Goal: Task Accomplishment & Management: Use online tool/utility

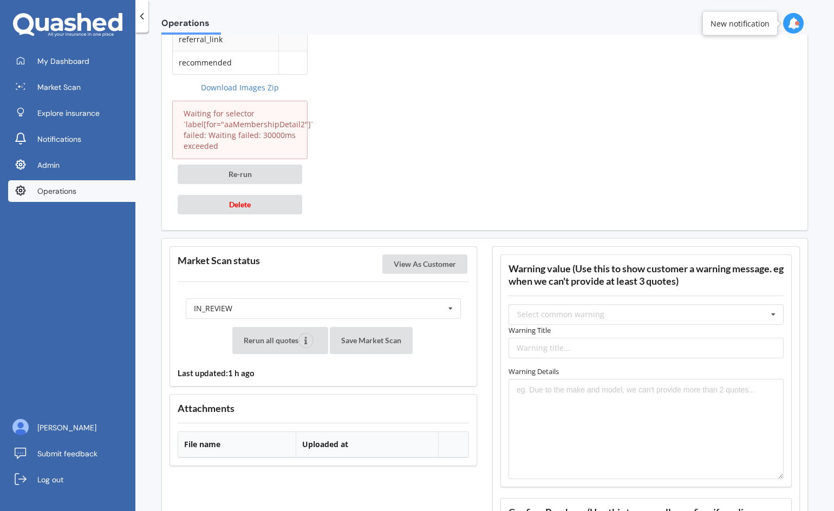
scroll to position [1177, 0]
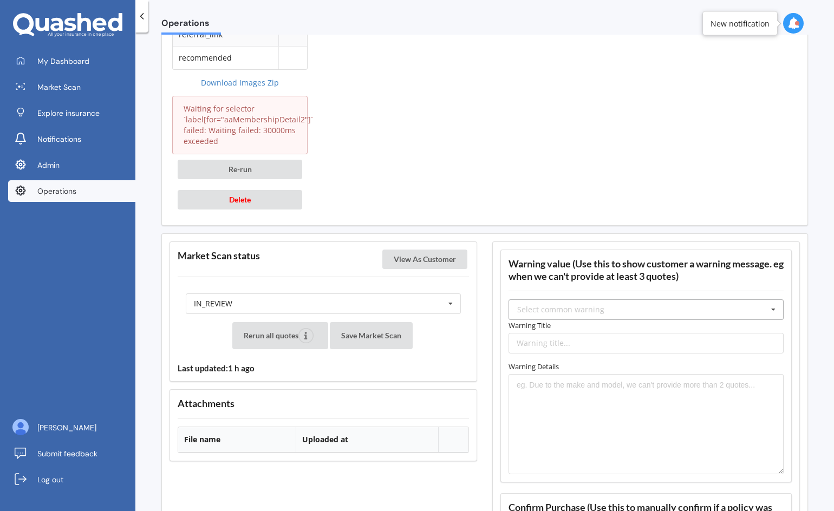
click at [574, 311] on div "Select common warning" at bounding box center [560, 310] width 87 height 8
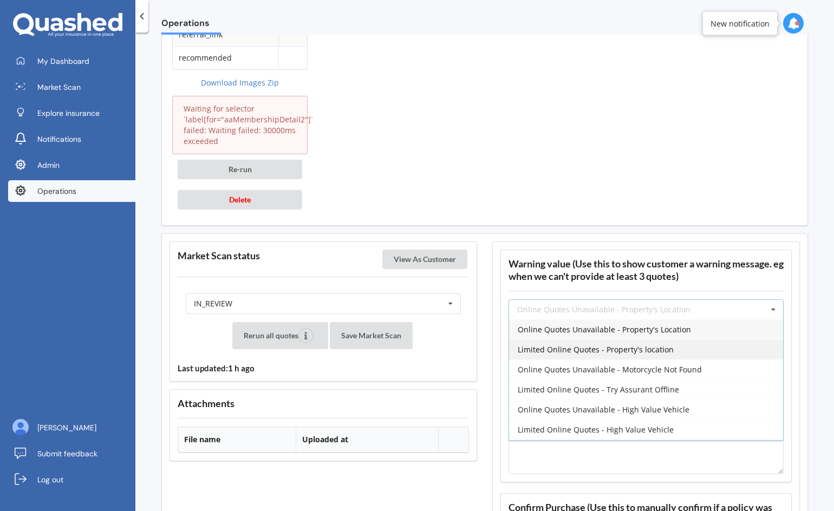
click at [570, 348] on span "Limited Online Quotes - Property's location" at bounding box center [596, 350] width 156 height 10
type input "Limited Online Quotes - Property's location"
type textarea "One or more insurers were unable to provide an online quote at the time of the …"
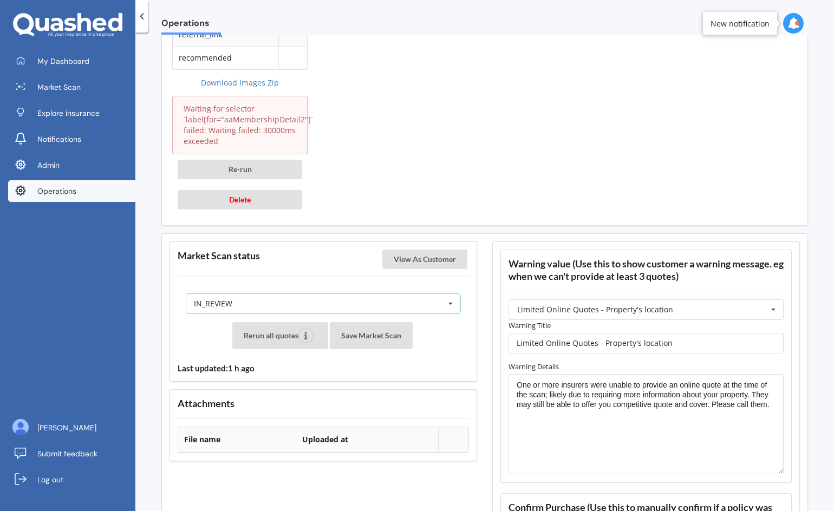
click at [413, 308] on div "IN_REVIEW READY PENDING VIEWED ABANDONED IN_REVIEW" at bounding box center [323, 304] width 275 height 21
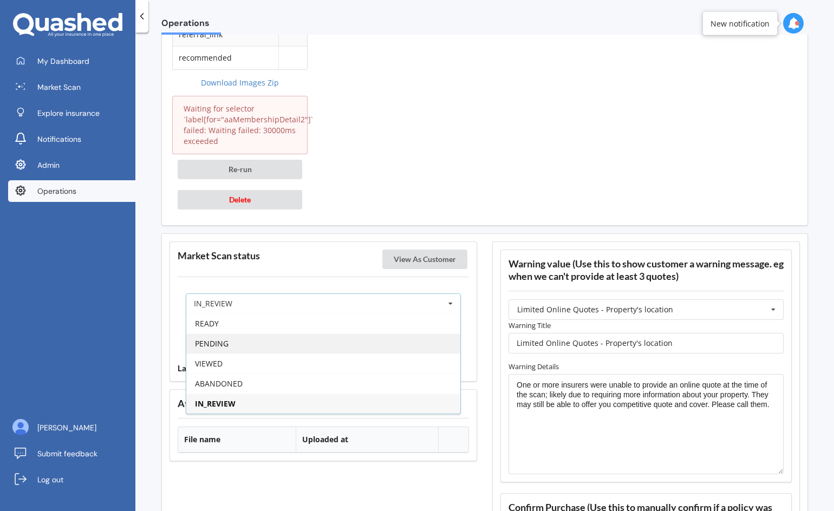
click at [378, 344] on div "PENDING" at bounding box center [323, 344] width 274 height 20
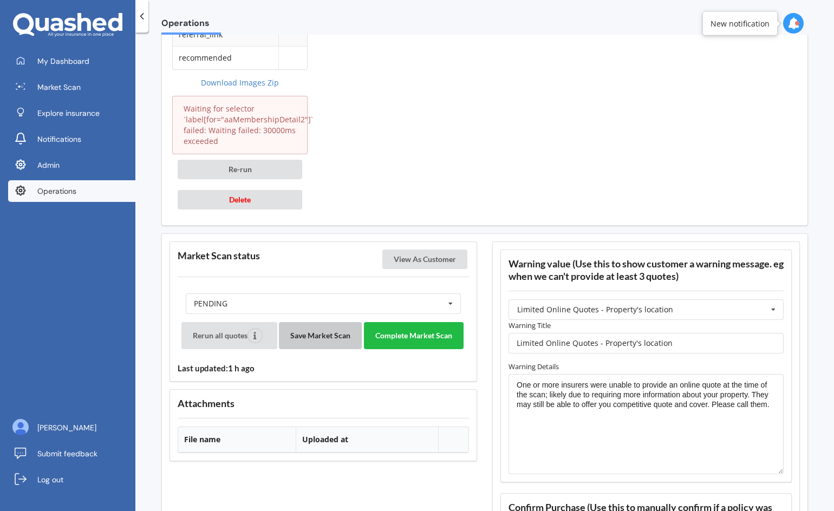
click at [316, 344] on button "Save Market Scan" at bounding box center [320, 335] width 83 height 27
click at [425, 336] on button "Complete Market Scan" at bounding box center [414, 335] width 100 height 27
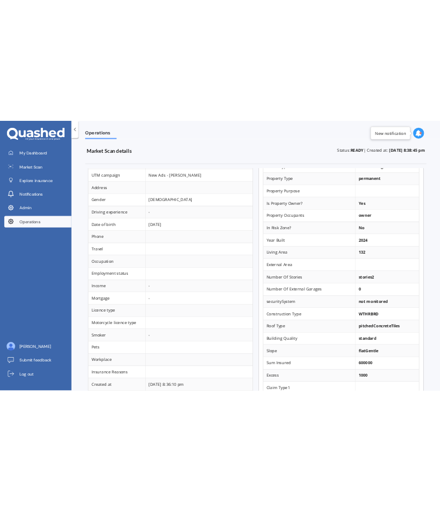
scroll to position [0, 0]
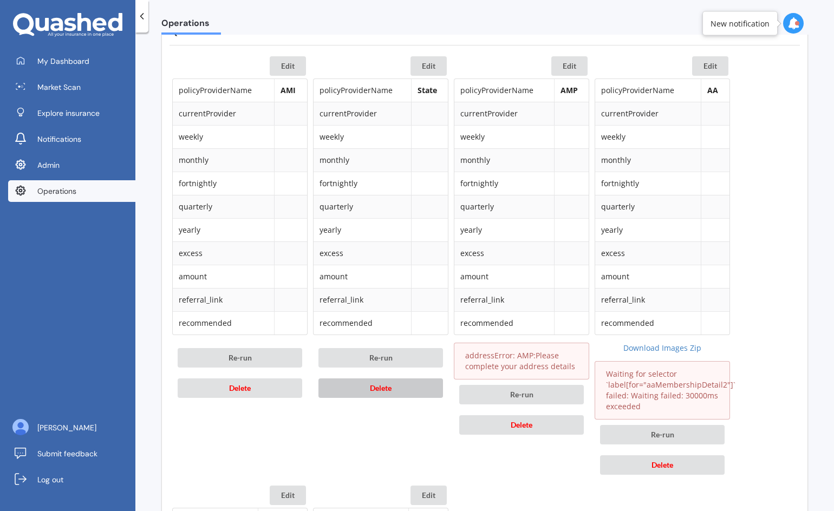
scroll to position [530, 0]
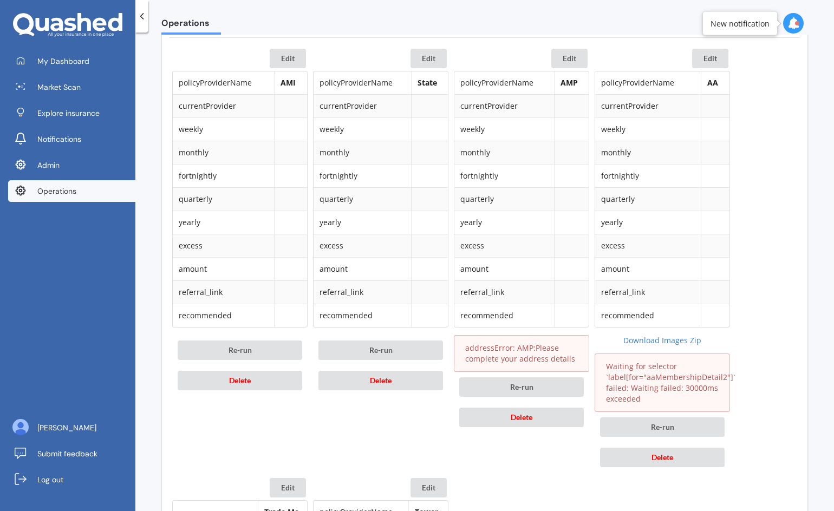
click at [419, 283] on td at bounding box center [429, 292] width 37 height 23
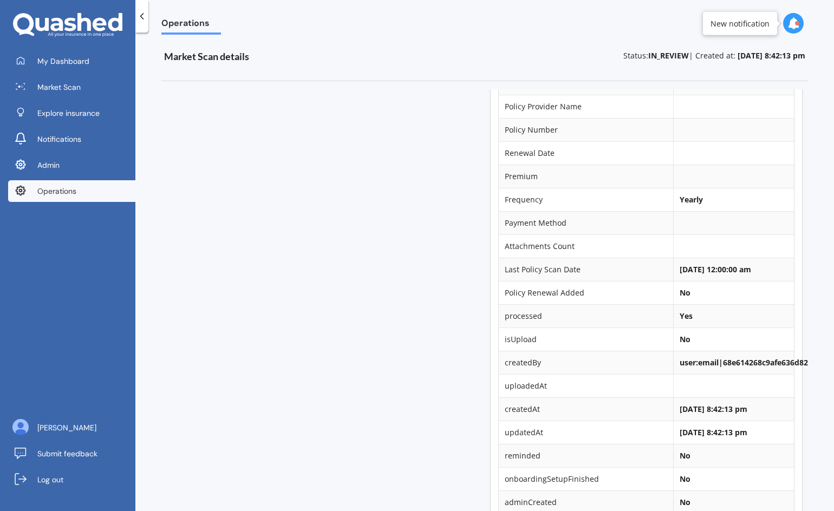
scroll to position [0, 0]
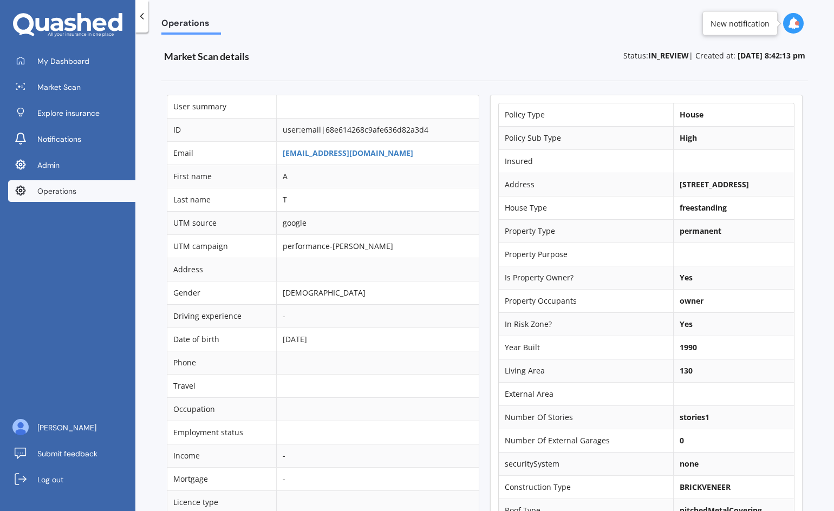
click at [720, 190] on b "184b Wilsons Road, St Martins, Christchurch 8022" at bounding box center [714, 184] width 69 height 10
copy td "184b Wilsons Road, St Martins, Christchurch 8022"
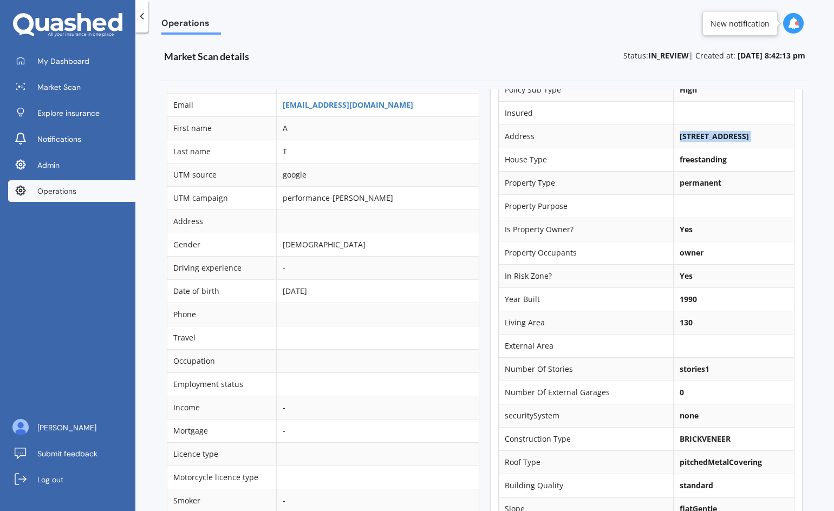
scroll to position [47, 2]
click at [678, 329] on b "130" at bounding box center [684, 324] width 13 height 10
copy b "130"
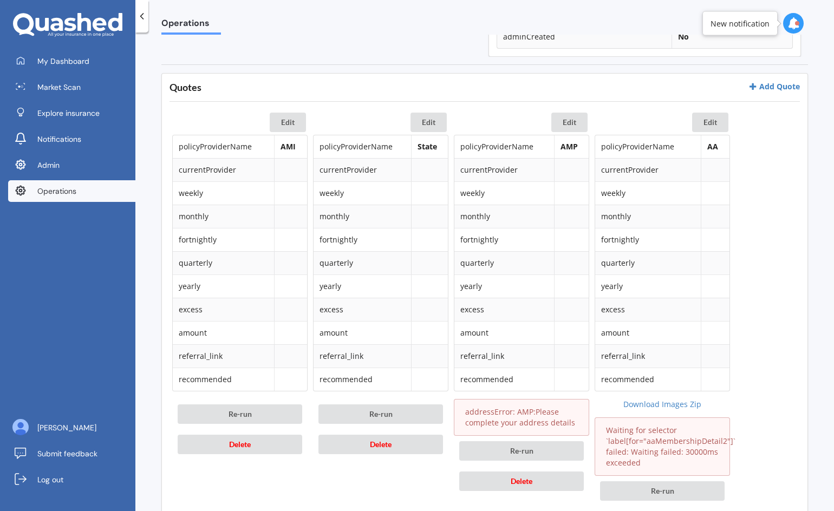
scroll to position [453, 0]
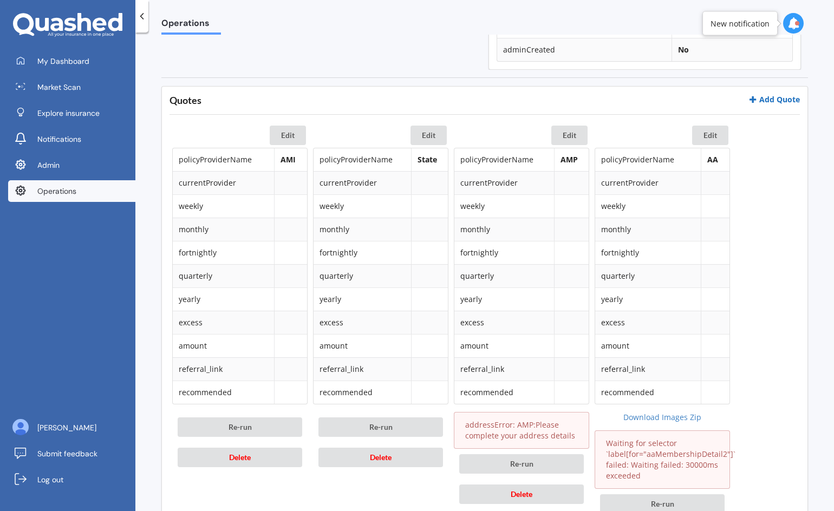
click at [757, 98] on link "Add Quote" at bounding box center [774, 99] width 51 height 10
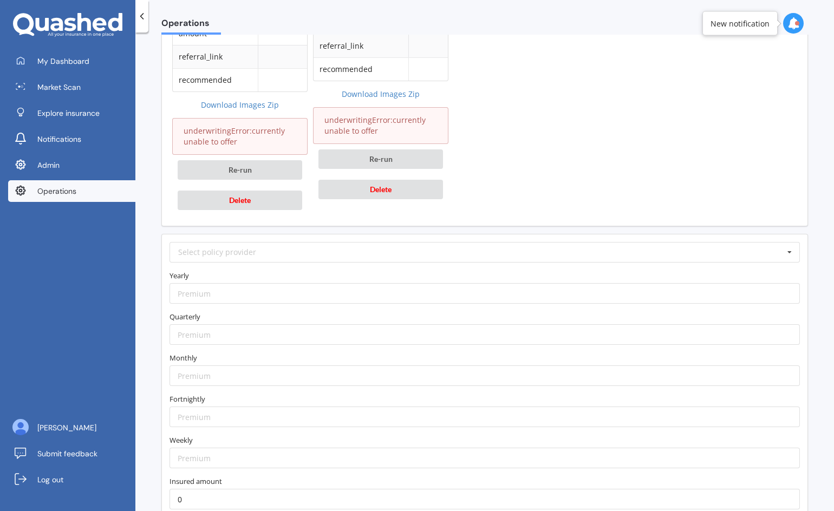
scroll to position [1209, 0]
click at [688, 254] on input "text" at bounding box center [486, 250] width 630 height 20
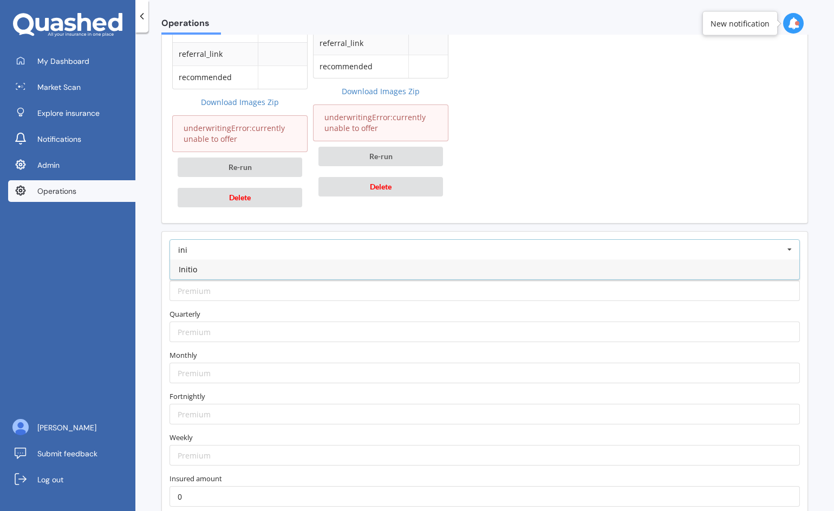
type input "ini"
click at [660, 268] on div "Initio" at bounding box center [485, 270] width 630 height 20
type input "https://initio.co.nz/house-insurance/?utm_source=quashed"
click at [630, 284] on input "number" at bounding box center [485, 291] width 631 height 21
paste input "2107.49"
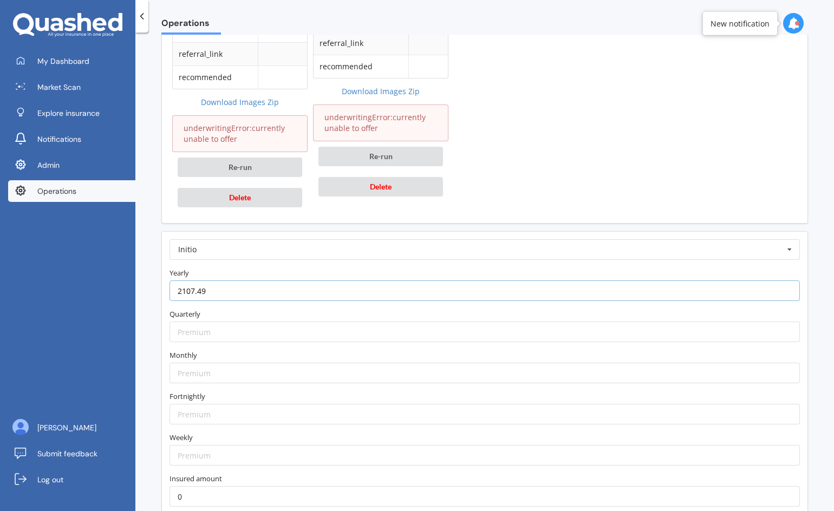
type input "2107.49"
click at [210, 368] on input "number" at bounding box center [485, 373] width 631 height 21
paste input "192.72"
type input "192.72"
click at [161, 402] on div "Initio AA AIA AMI AMP ANZ ASB Accuro Aioi Nissay Dowa Allianz Partners Ando Ast…" at bounding box center [484, 427] width 647 height 393
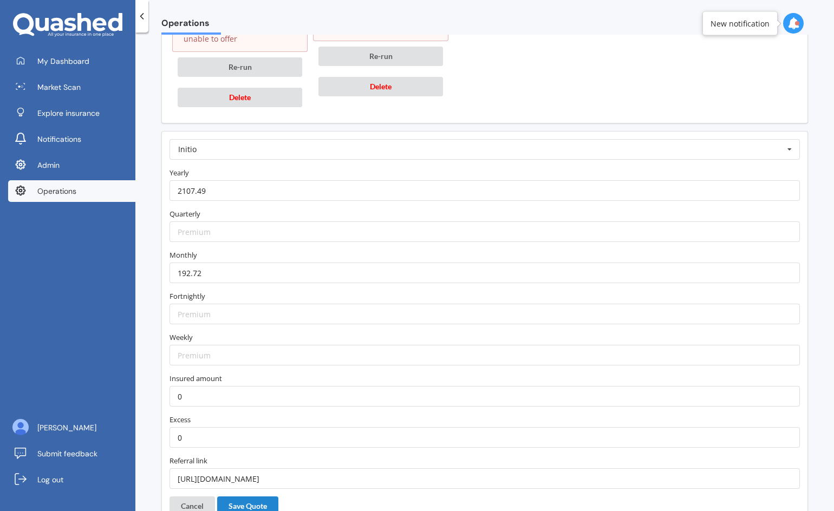
scroll to position [1310, 0]
click at [198, 375] on label "Insured amount" at bounding box center [485, 377] width 631 height 11
click at [191, 394] on input "0" at bounding box center [485, 395] width 631 height 21
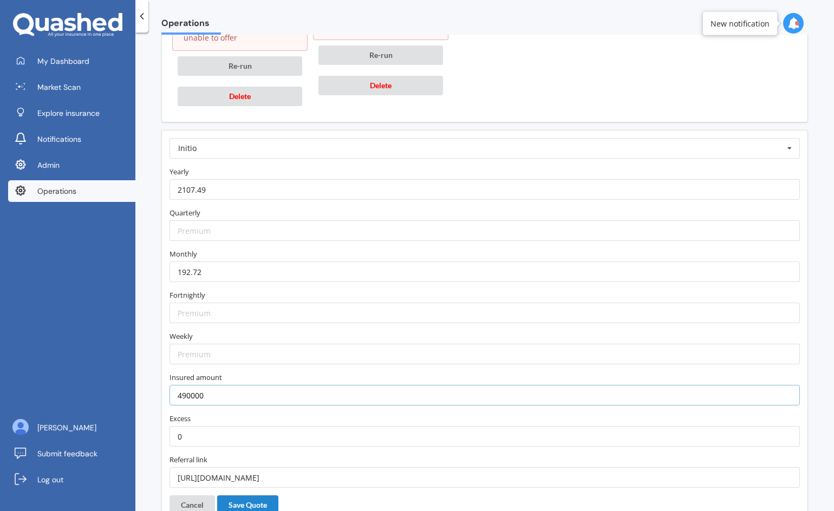
type input "490000"
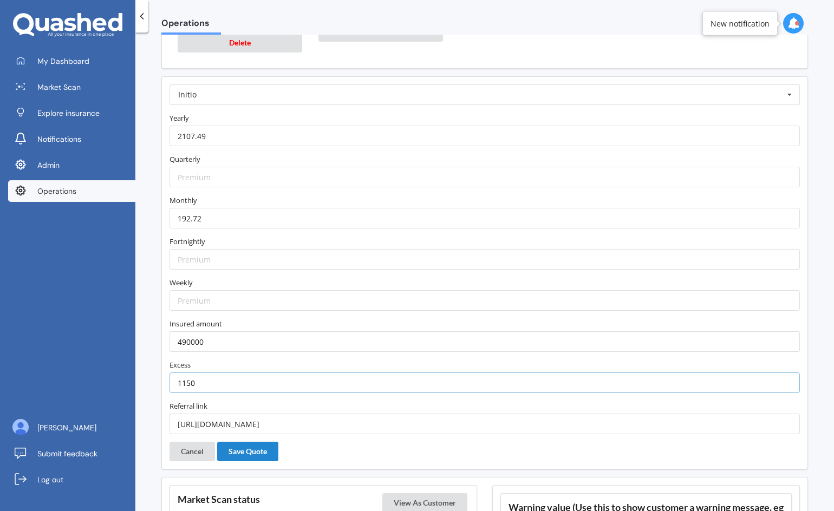
scroll to position [1365, 0]
type input "1150"
click at [252, 456] on button "Save Quote" at bounding box center [247, 451] width 61 height 20
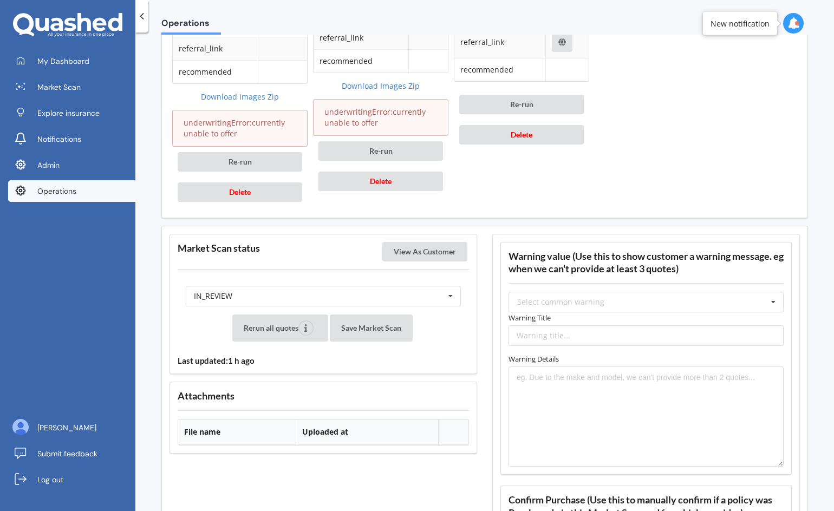
scroll to position [1202, 0]
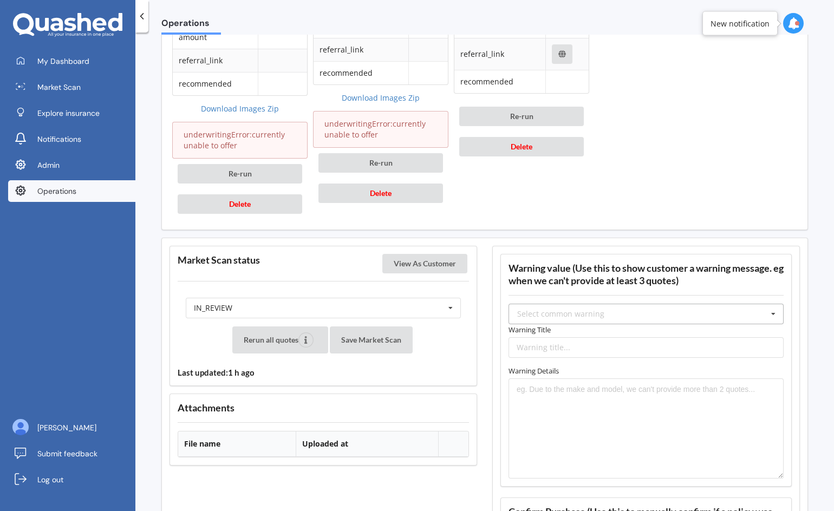
click at [556, 315] on div "Select common warning" at bounding box center [560, 314] width 87 height 8
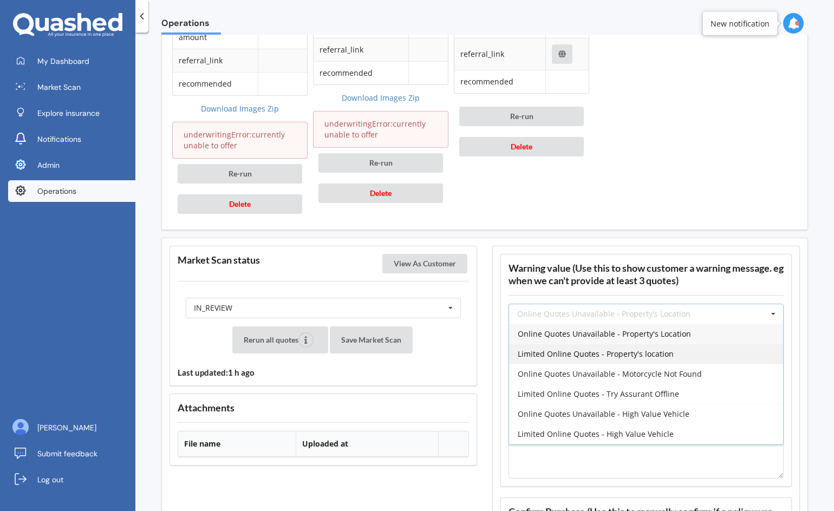
click at [559, 357] on span "Limited Online Quotes - Property's location" at bounding box center [596, 354] width 156 height 10
type input "Limited Online Quotes - Property's location"
type textarea "One or more insurers were unable to provide an online quote at the time of the …"
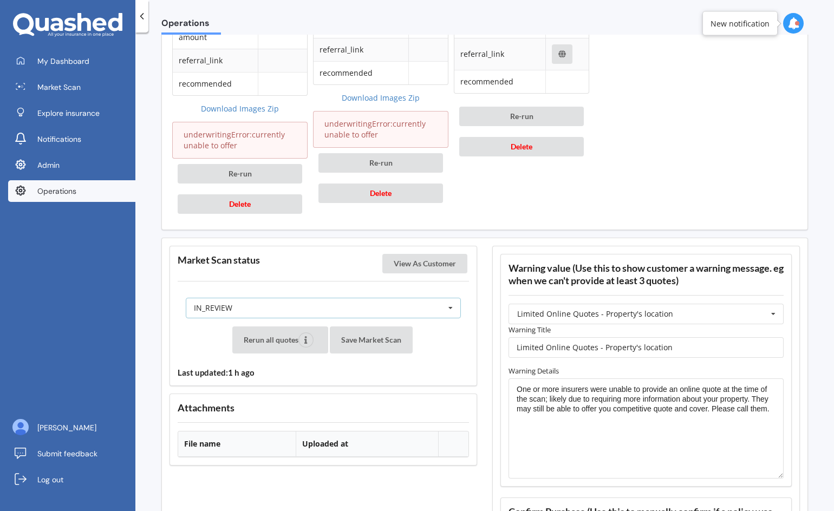
click at [396, 303] on div "IN_REVIEW READY PENDING VIEWED ABANDONED IN_REVIEW" at bounding box center [323, 308] width 275 height 21
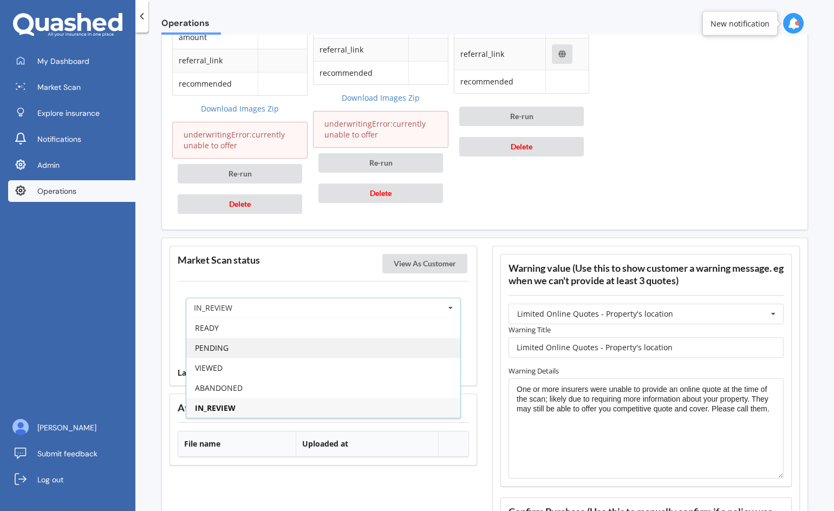
click at [369, 345] on div "PENDING" at bounding box center [323, 348] width 274 height 20
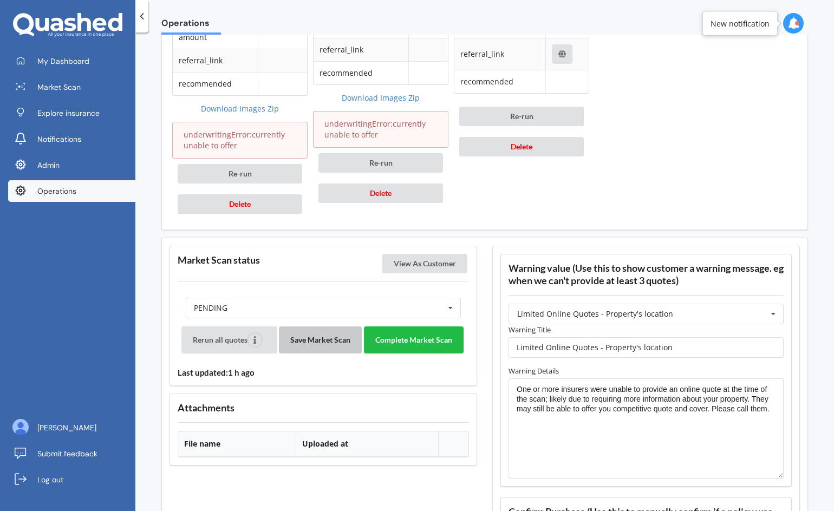
click at [325, 337] on button "Save Market Scan" at bounding box center [320, 340] width 83 height 27
click at [445, 270] on button "View As Customer" at bounding box center [425, 264] width 85 height 20
click at [418, 346] on button "Complete Market Scan" at bounding box center [414, 340] width 100 height 27
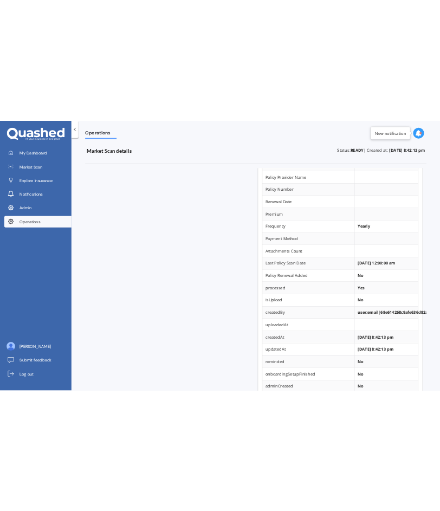
scroll to position [0, 2]
